Goal: Check status

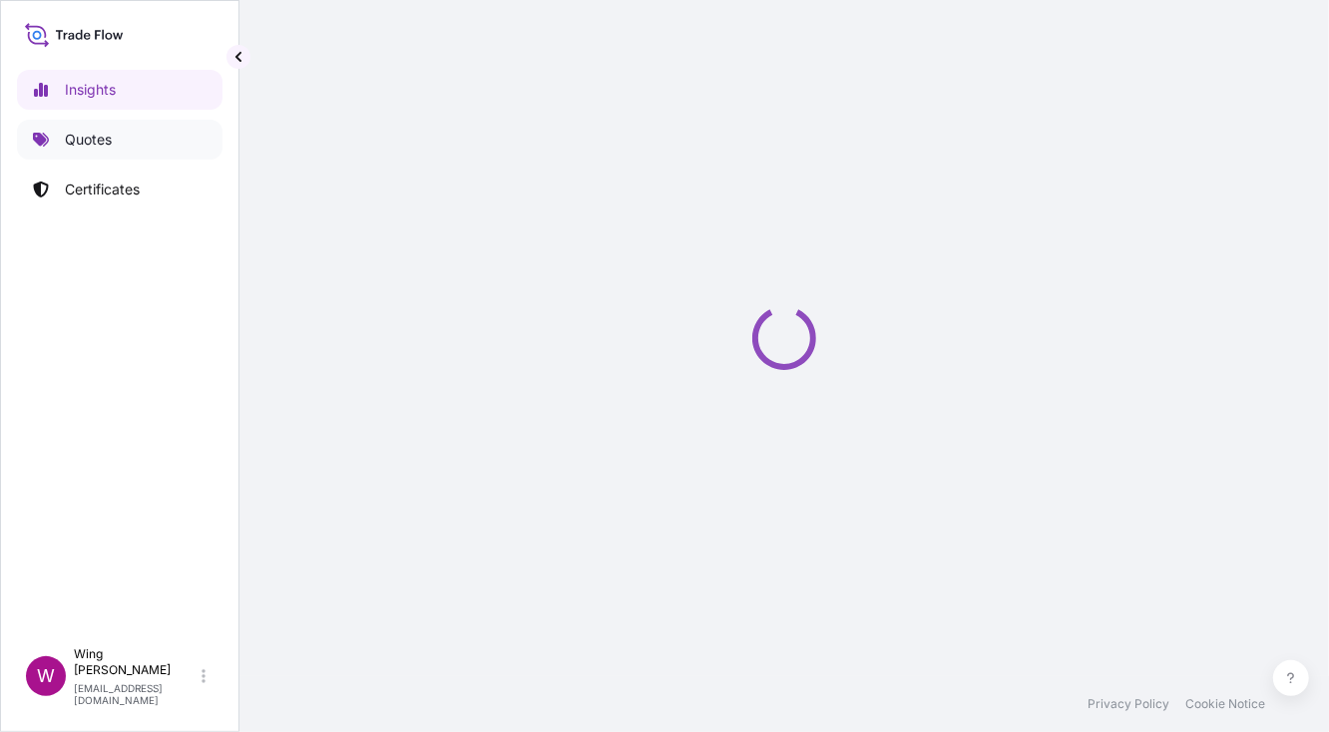
select select "2025"
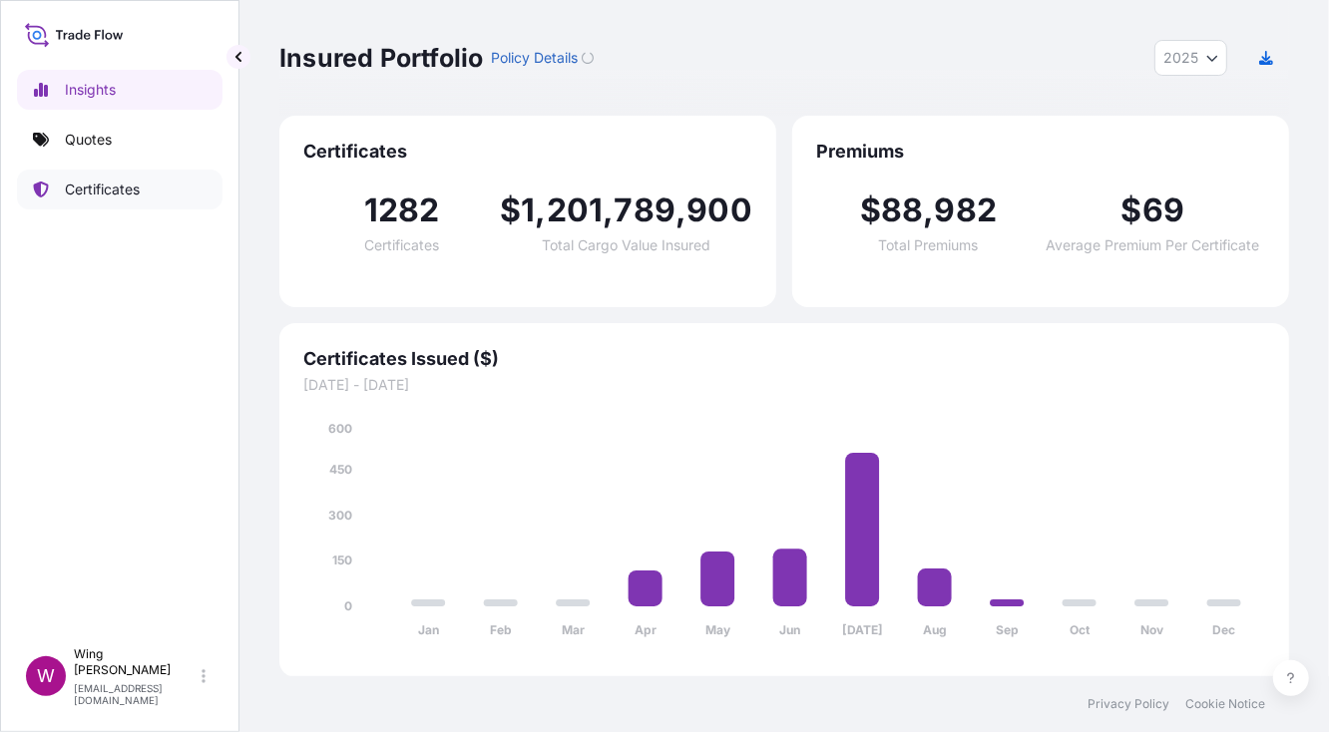
click at [88, 184] on p "Certificates" at bounding box center [102, 190] width 75 height 20
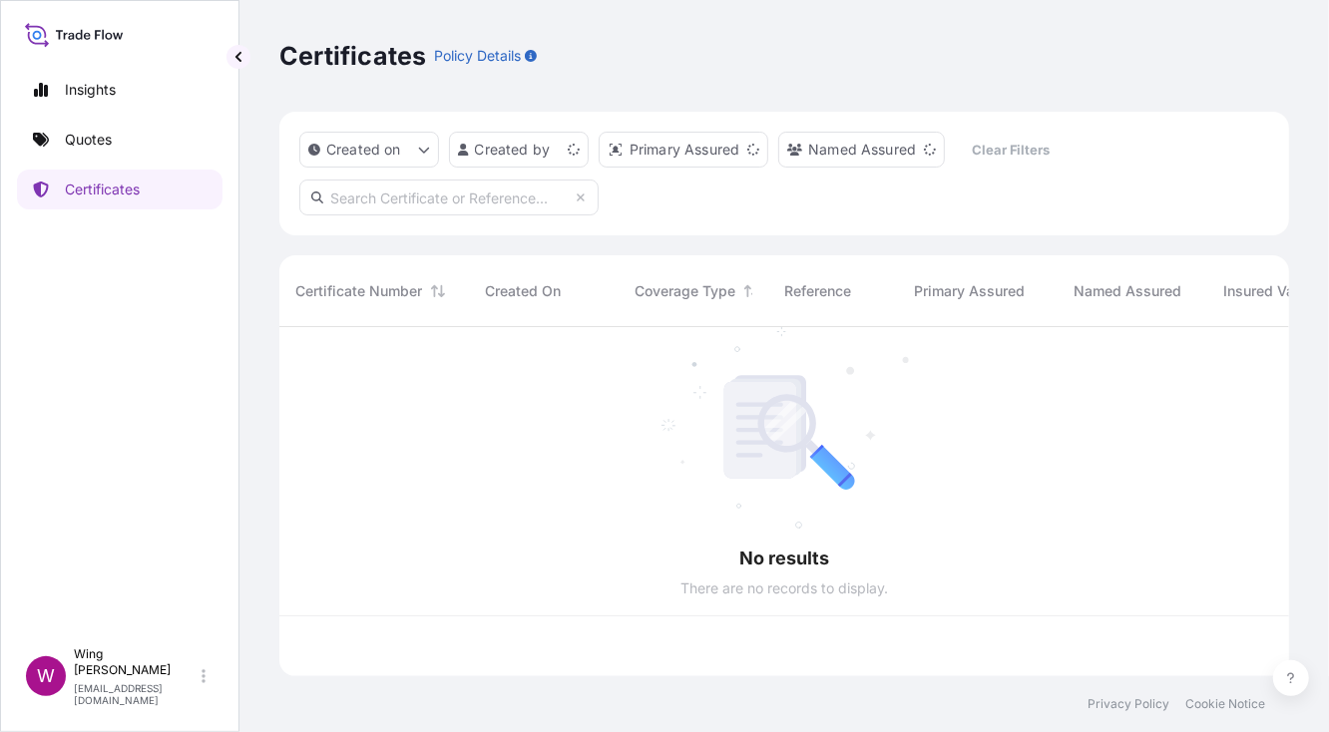
scroll to position [341, 989]
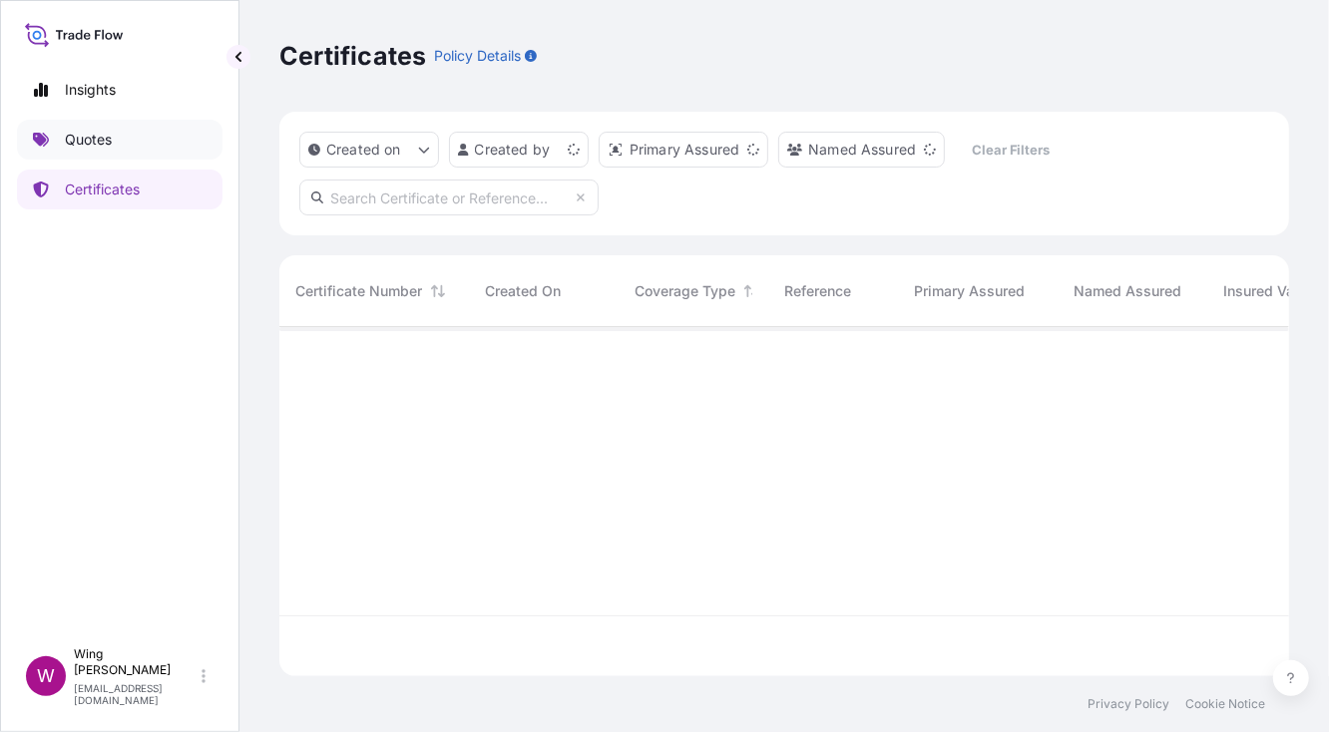
click at [87, 126] on link "Quotes" at bounding box center [119, 140] width 205 height 40
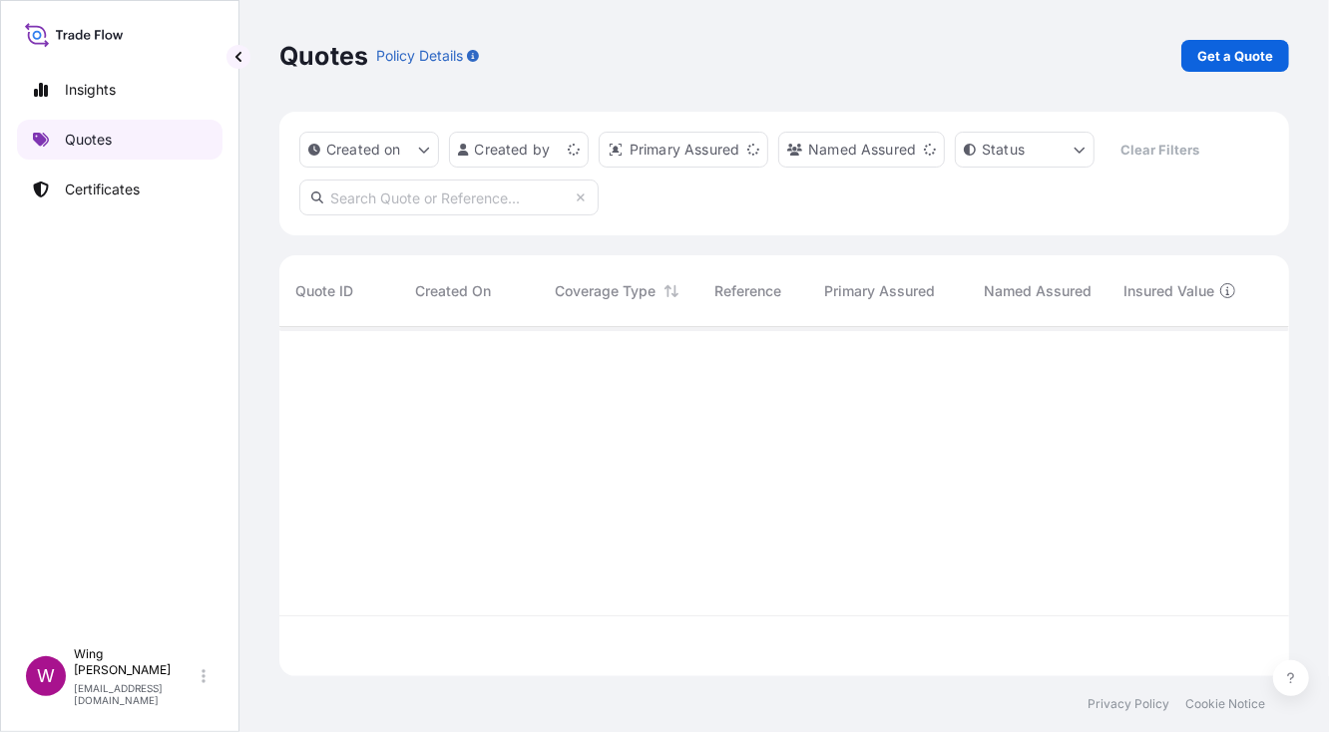
scroll to position [341, 989]
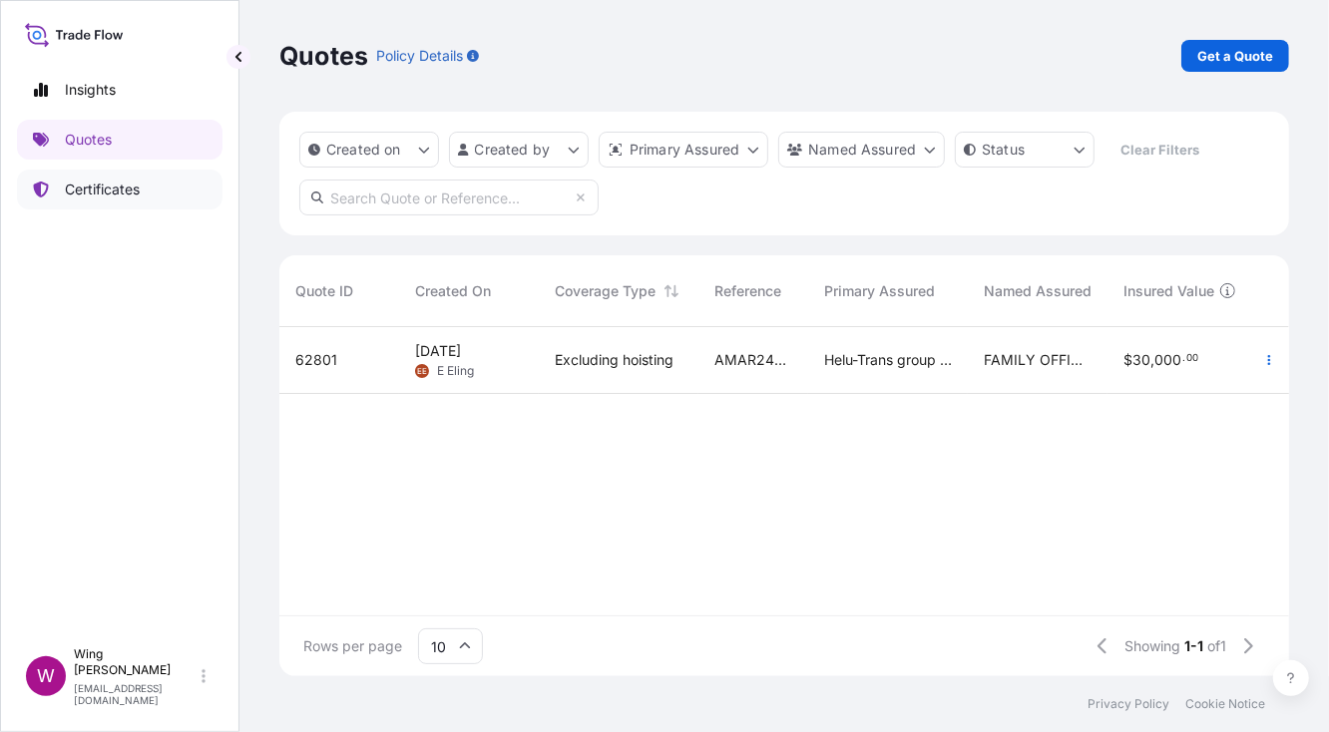
click at [87, 186] on p "Certificates" at bounding box center [102, 190] width 75 height 20
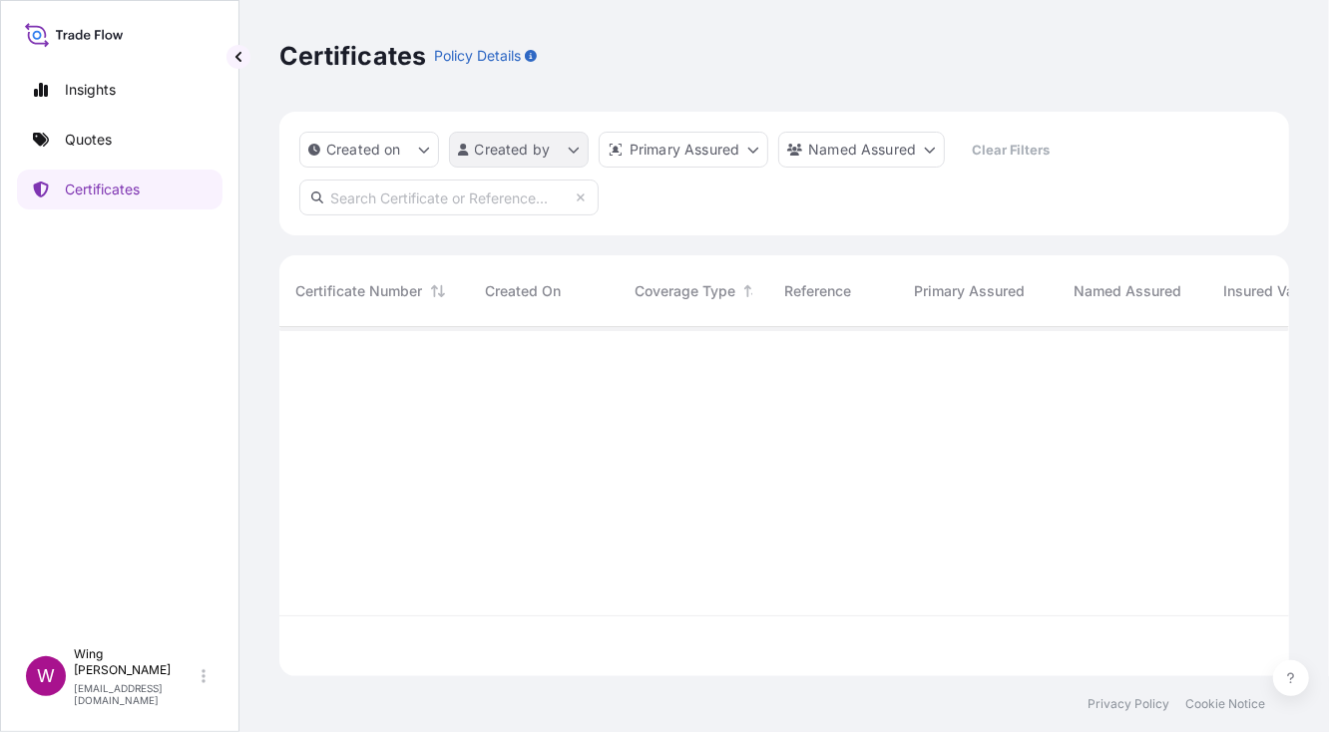
scroll to position [341, 989]
click at [456, 203] on input "text" at bounding box center [448, 198] width 299 height 36
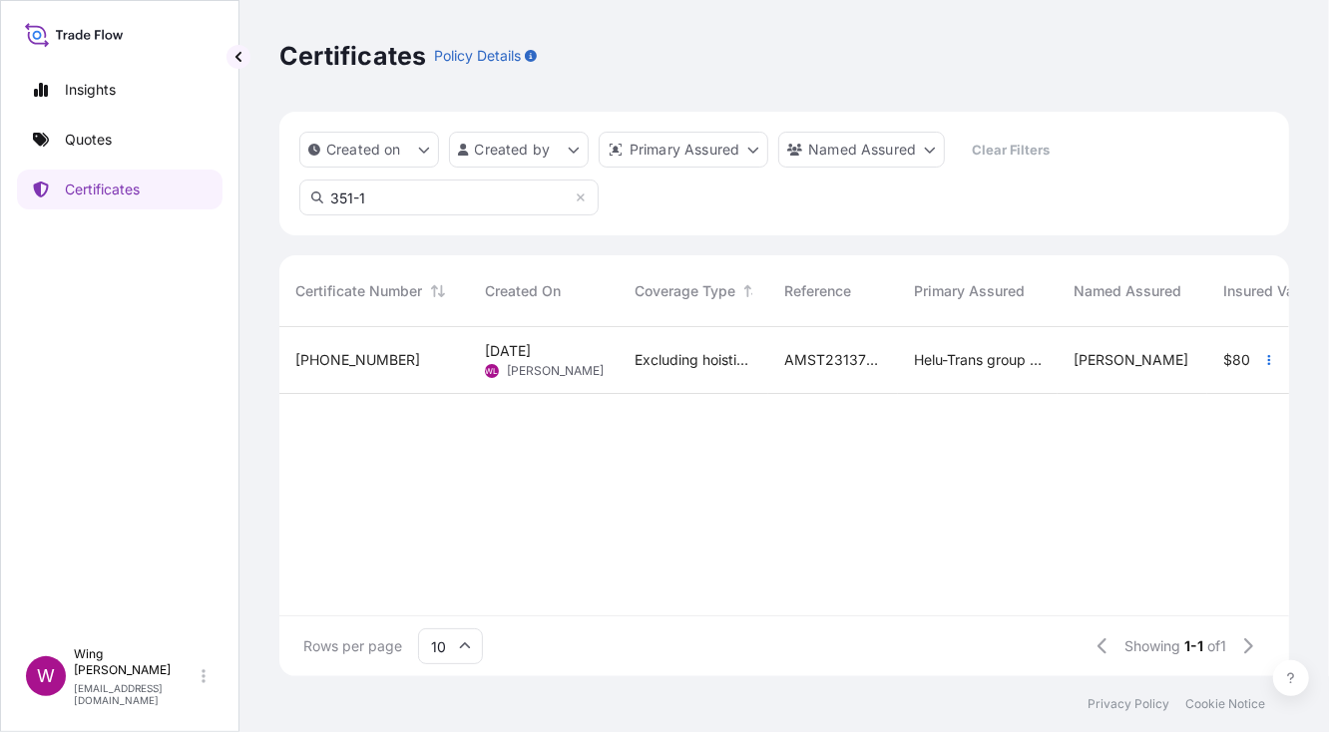
type input "351-1"
click at [420, 371] on div "[PHONE_NUMBER]" at bounding box center [374, 360] width 190 height 67
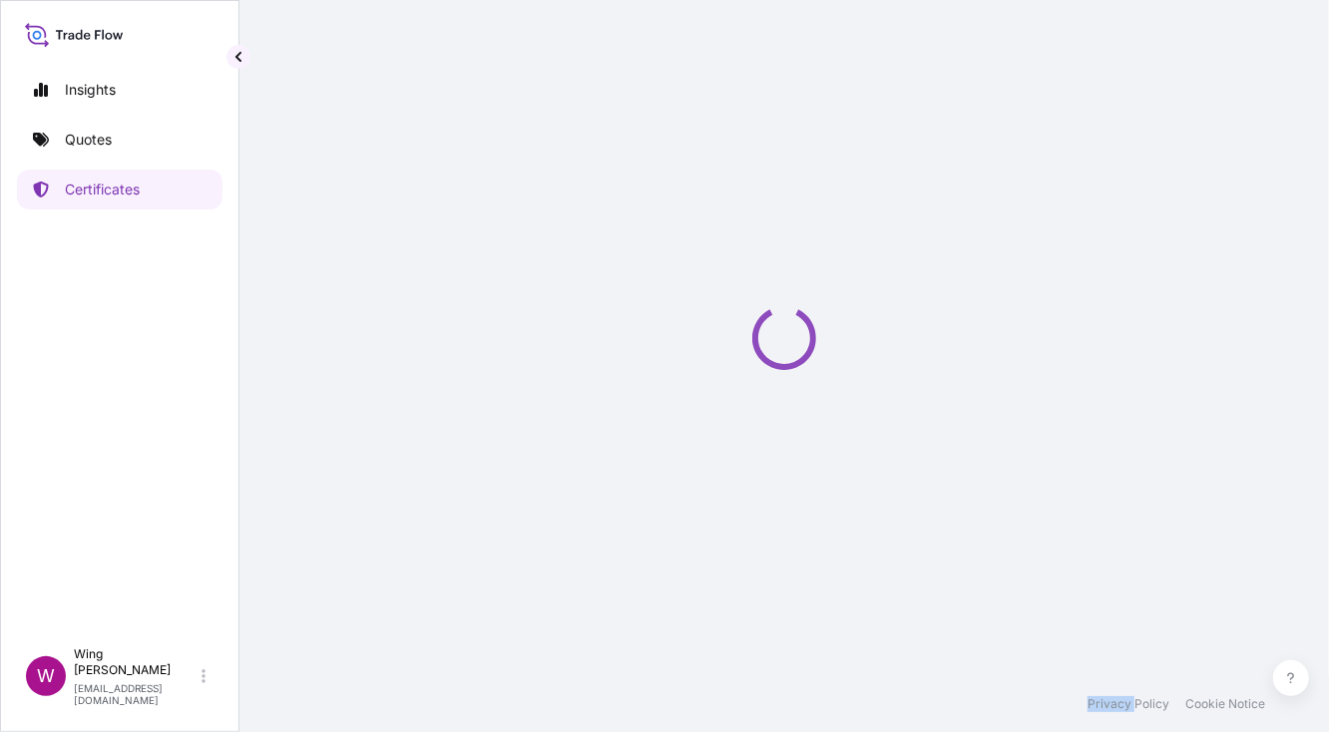
click at [420, 371] on div "Loading" at bounding box center [783, 338] width 1009 height 676
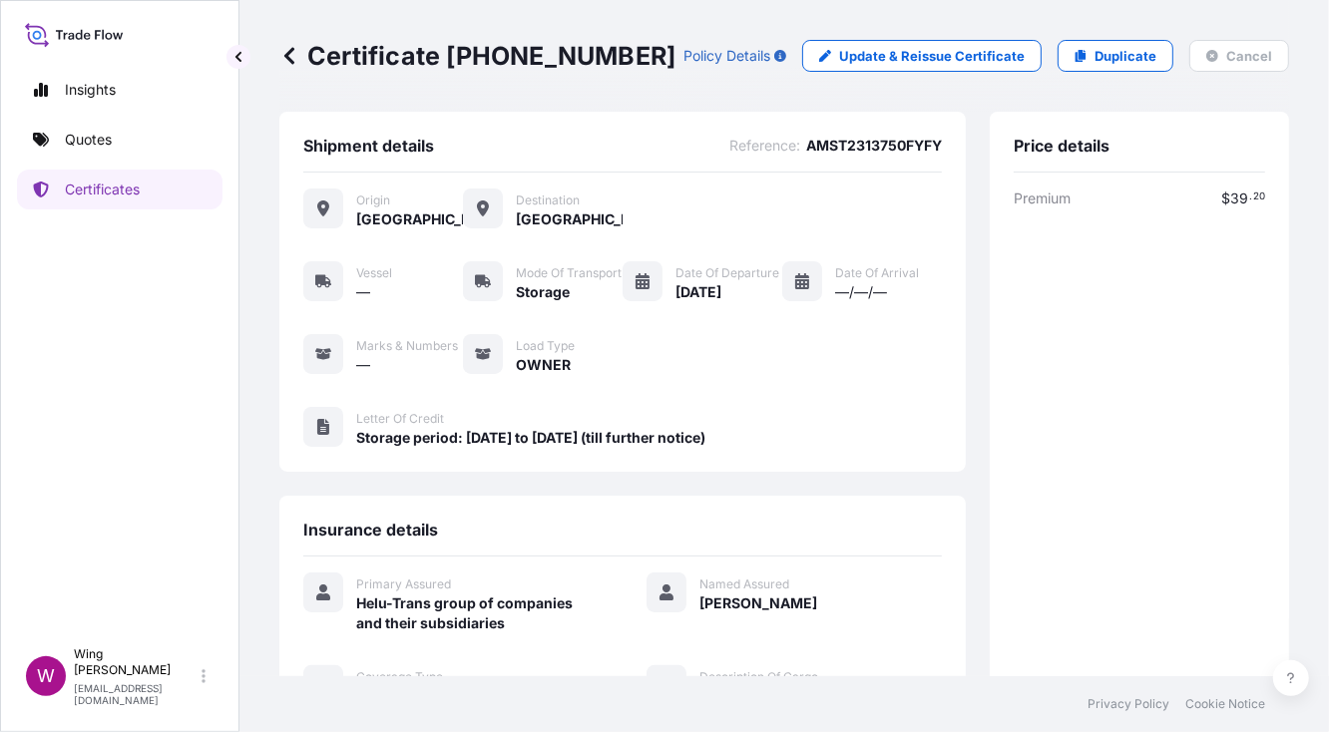
click at [144, 330] on div "Insights Quotes Certificates" at bounding box center [119, 344] width 205 height 585
